Goal: Task Accomplishment & Management: Manage account settings

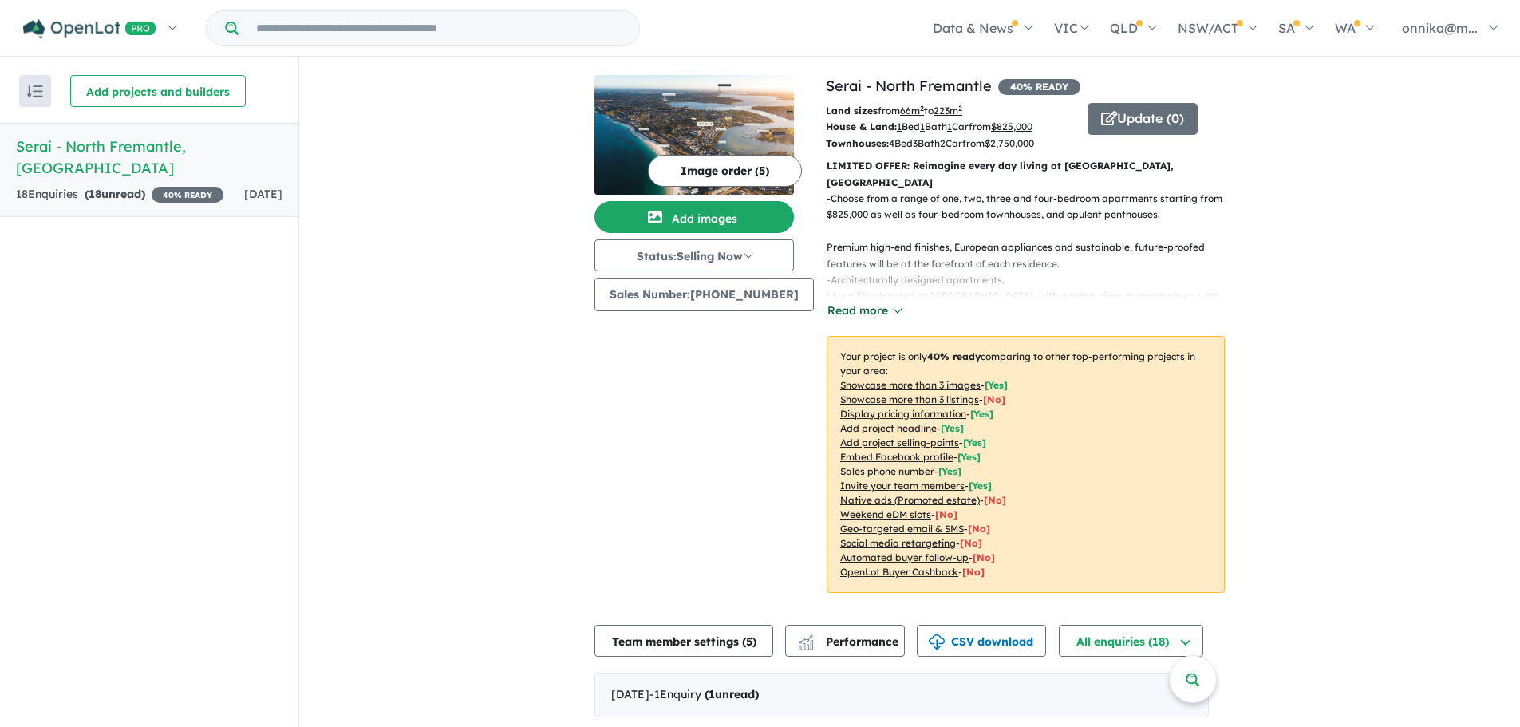
click at [877, 302] on button "Read more" at bounding box center [863, 311] width 75 height 18
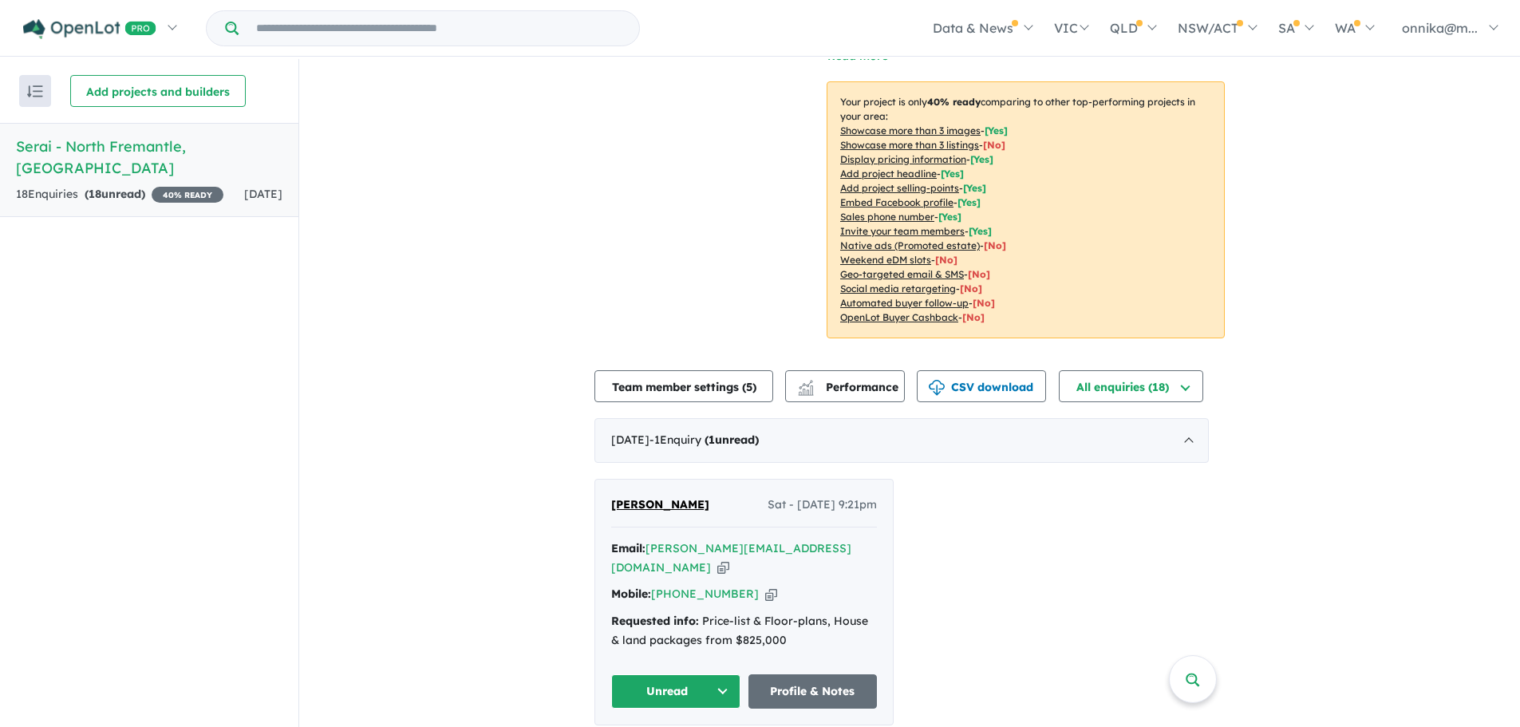
scroll to position [319, 0]
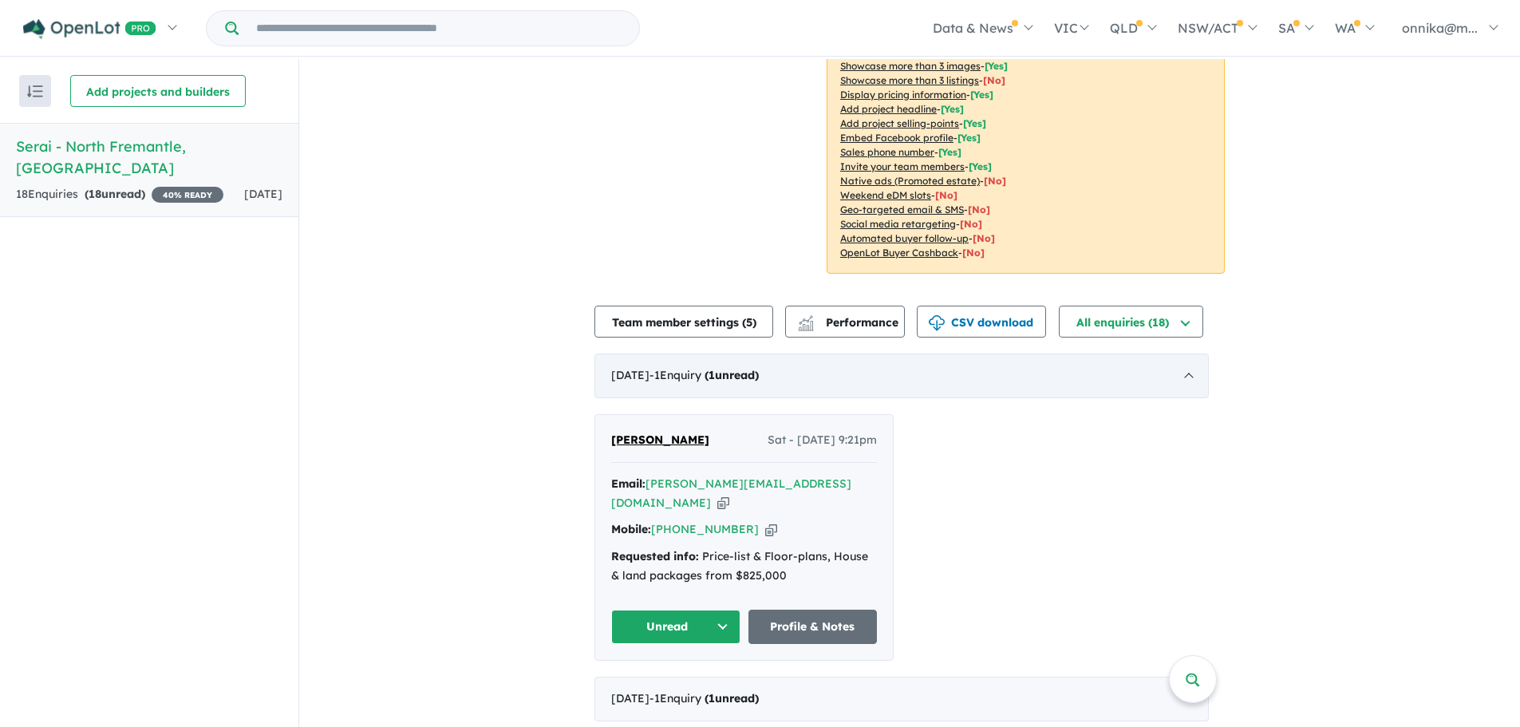
click at [1166, 355] on div "[DATE] - 1 Enquir y ( 1 unread)" at bounding box center [901, 375] width 614 height 45
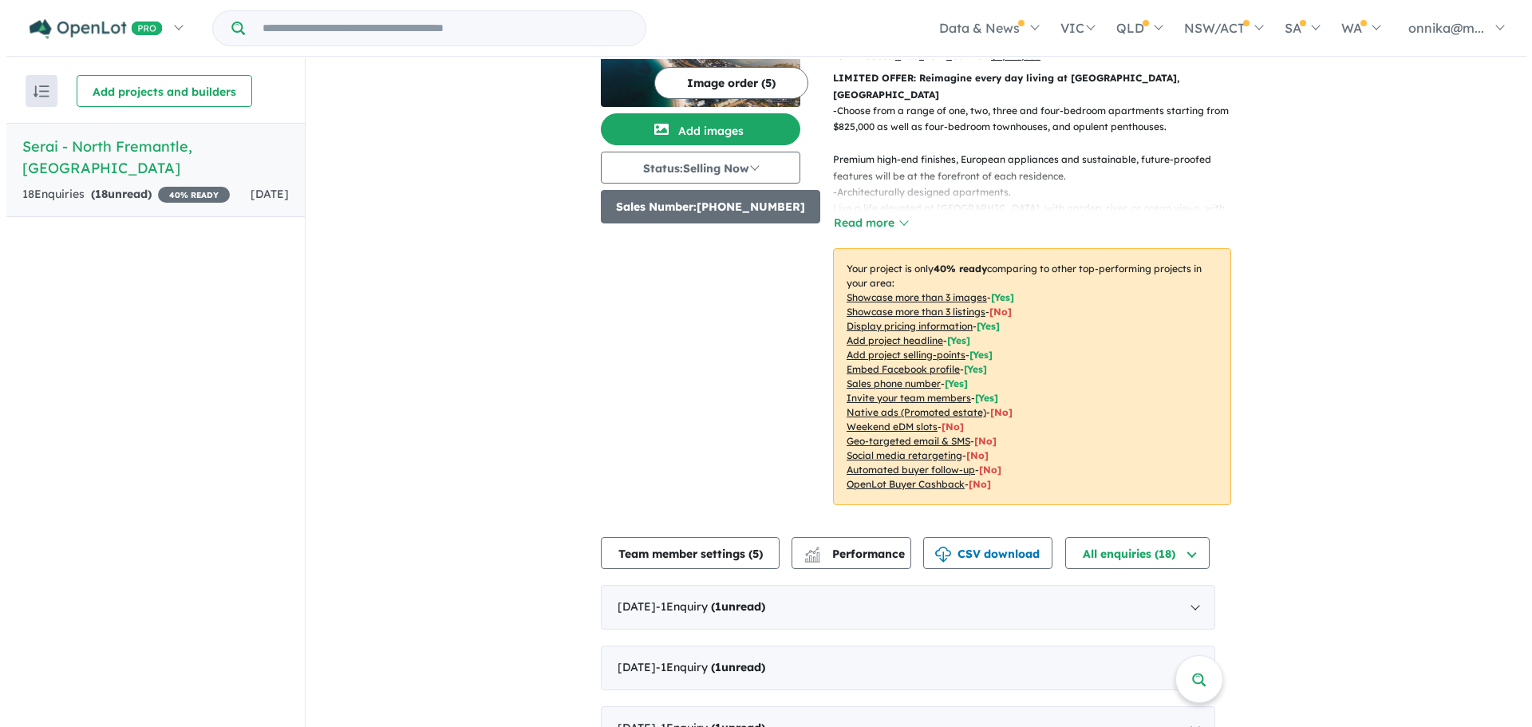
scroll to position [0, 0]
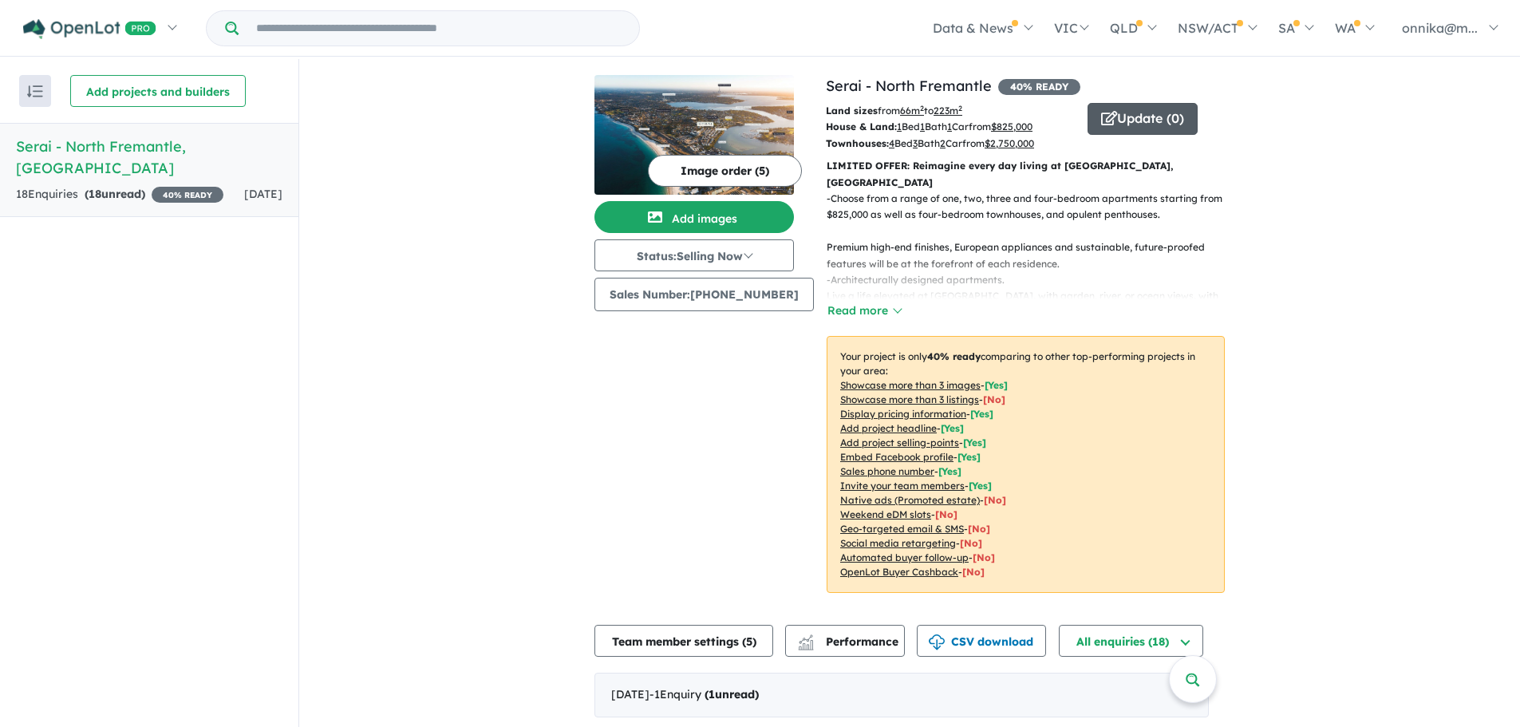
click at [1114, 108] on button "Update ( 0 )" at bounding box center [1142, 119] width 110 height 32
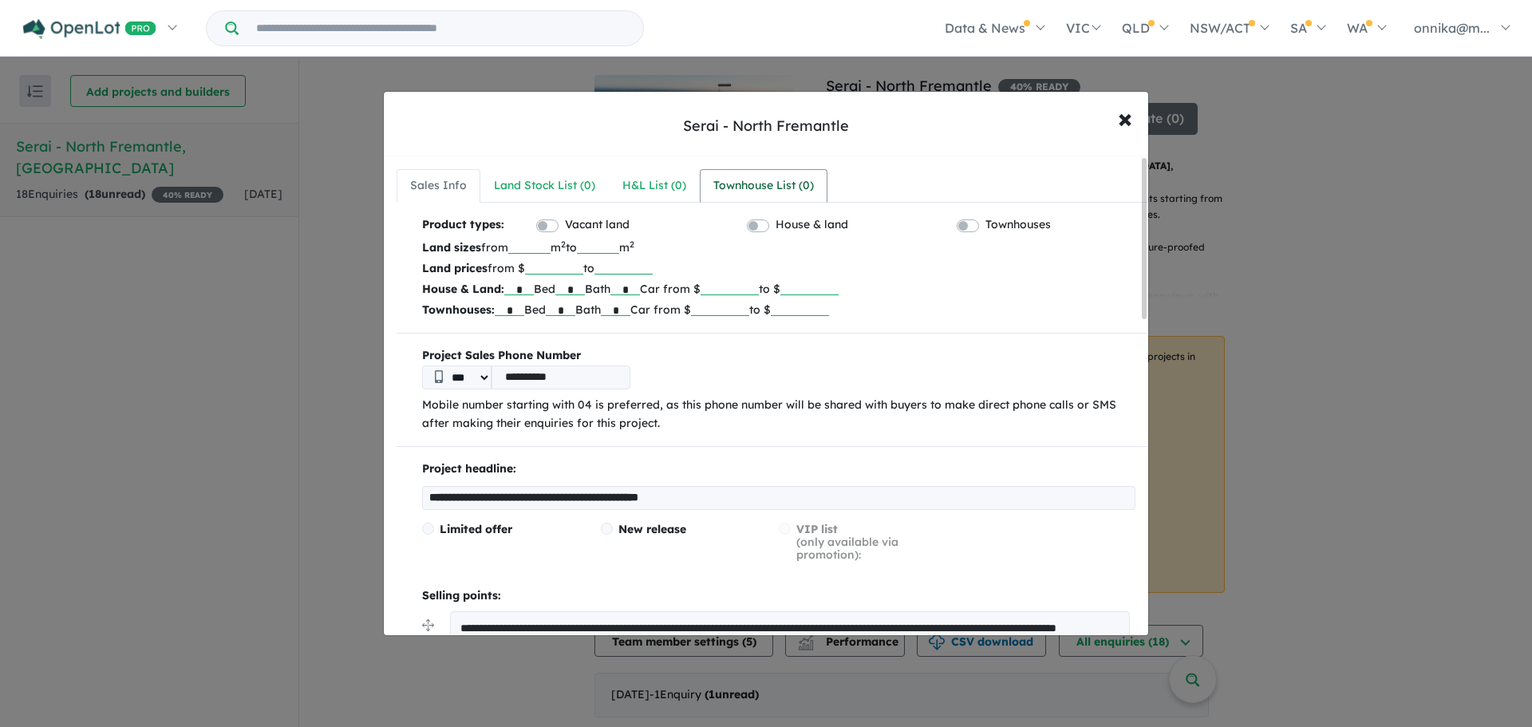
click at [726, 201] on link "Townhouse List ( 0 )" at bounding box center [764, 186] width 128 height 34
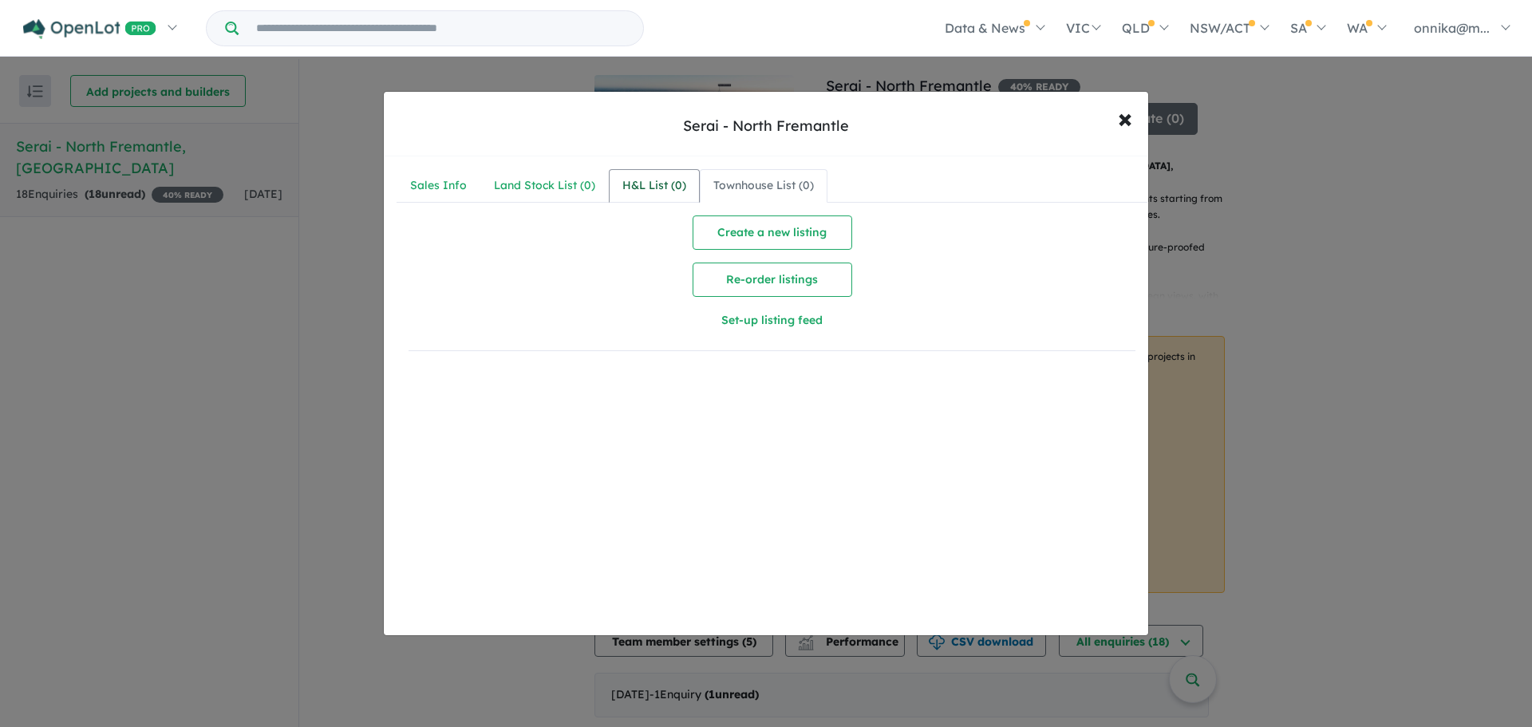
click at [668, 191] on div "H&L List ( 0 )" at bounding box center [654, 185] width 64 height 19
click at [543, 182] on div "Land Stock List ( 0 )" at bounding box center [544, 185] width 101 height 19
click at [453, 187] on div "Sales Info" at bounding box center [438, 185] width 57 height 19
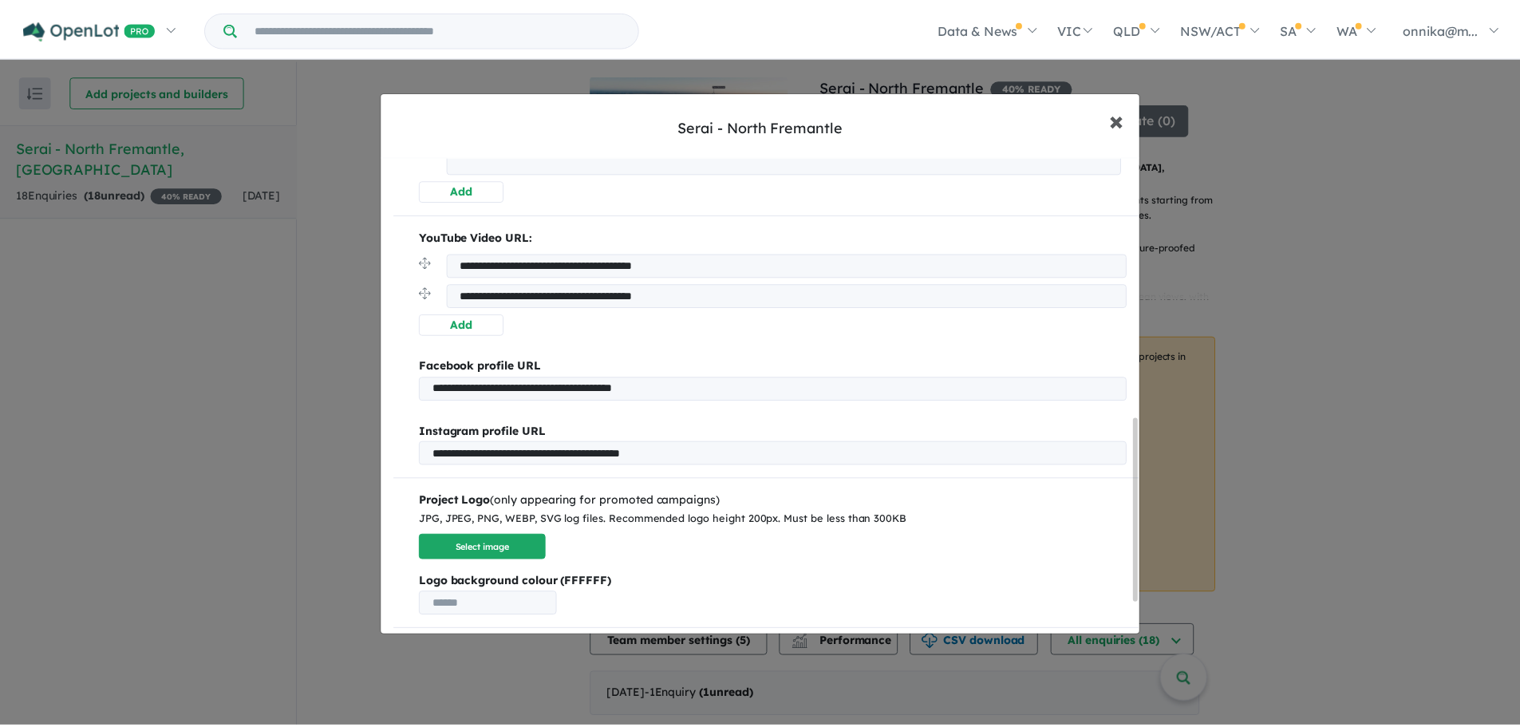
scroll to position [684, 0]
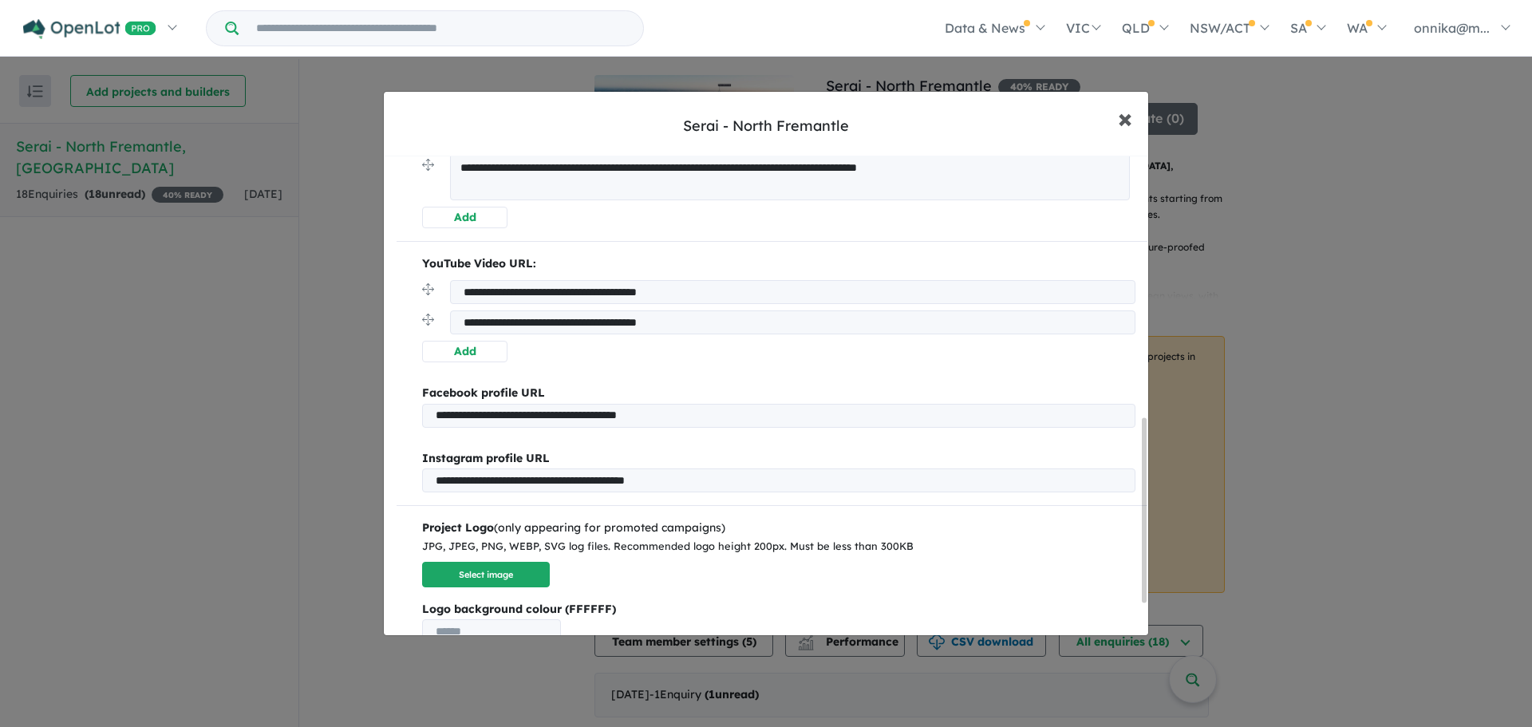
click at [1120, 116] on span "×" at bounding box center [1125, 118] width 14 height 34
